Goal: Check status

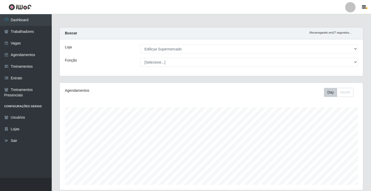
select select "460"
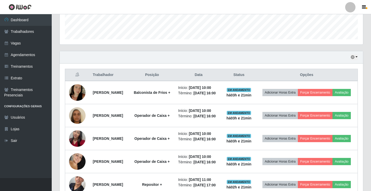
scroll to position [145, 0]
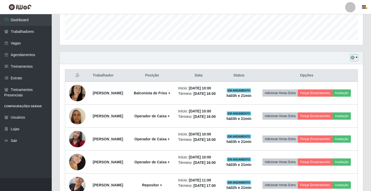
click at [355, 56] on button "button" at bounding box center [353, 58] width 7 height 6
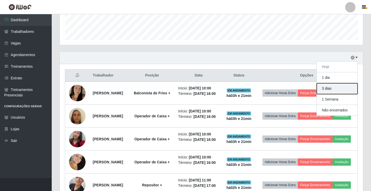
click at [332, 91] on button "3 dias" at bounding box center [337, 88] width 41 height 11
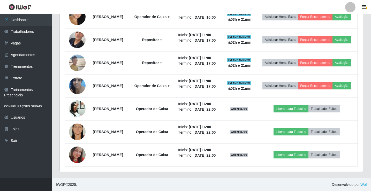
scroll to position [329, 0]
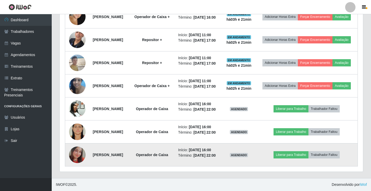
drag, startPoint x: 226, startPoint y: 169, endPoint x: 238, endPoint y: 147, distance: 24.8
click at [226, 169] on div "Trabalhador Posição Data Status Opções [PERSON_NAME] de Frios + Início: [DATE] …" at bounding box center [211, 45] width 303 height 253
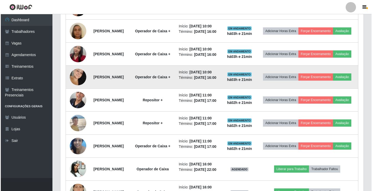
scroll to position [226, 0]
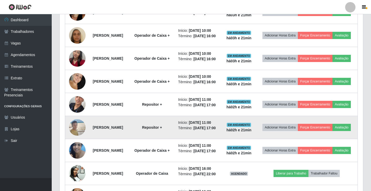
click at [74, 138] on img at bounding box center [77, 127] width 17 height 22
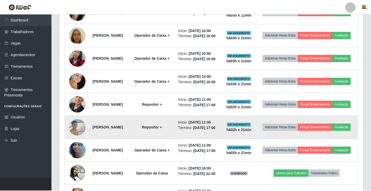
scroll to position [107, 301]
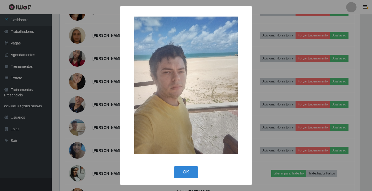
click at [280, 97] on div "× OK Cancel" at bounding box center [186, 95] width 372 height 191
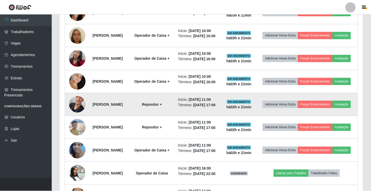
scroll to position [107, 303]
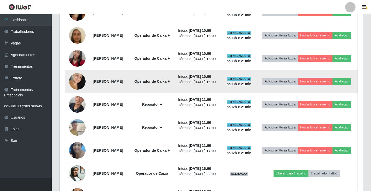
click at [66, 93] on td at bounding box center [77, 81] width 25 height 23
click at [72, 94] on img at bounding box center [77, 81] width 17 height 25
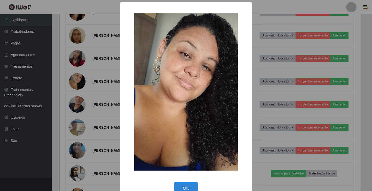
click at [263, 74] on div "× OK Cancel" at bounding box center [186, 95] width 372 height 191
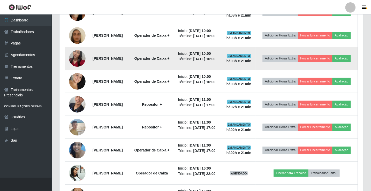
scroll to position [107, 303]
click at [78, 72] on img at bounding box center [77, 58] width 17 height 29
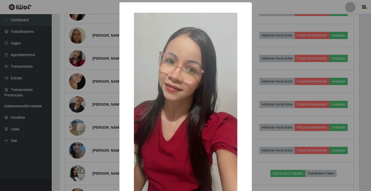
scroll to position [107, 301]
click at [307, 87] on div "× OK Cancel" at bounding box center [186, 95] width 372 height 191
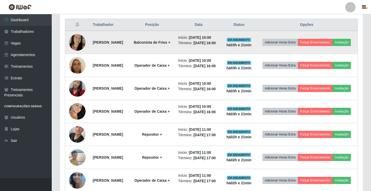
scroll to position [148, 0]
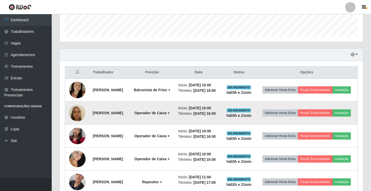
click at [82, 118] on img at bounding box center [77, 112] width 17 height 29
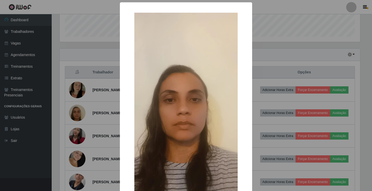
drag, startPoint x: 334, startPoint y: 75, endPoint x: 330, endPoint y: 78, distance: 5.7
click at [332, 77] on div "× OK Cancel" at bounding box center [186, 95] width 372 height 191
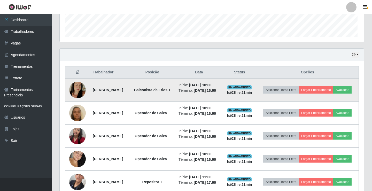
scroll to position [107, 303]
click at [81, 89] on img at bounding box center [77, 89] width 17 height 29
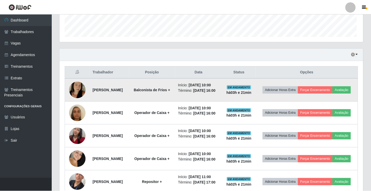
scroll to position [107, 301]
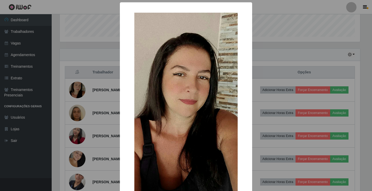
click at [258, 59] on div "× OK Cancel" at bounding box center [186, 95] width 372 height 191
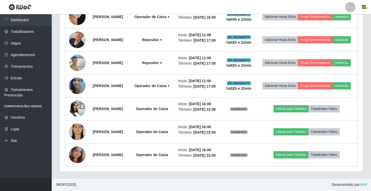
scroll to position [277, 0]
